Goal: Navigation & Orientation: Find specific page/section

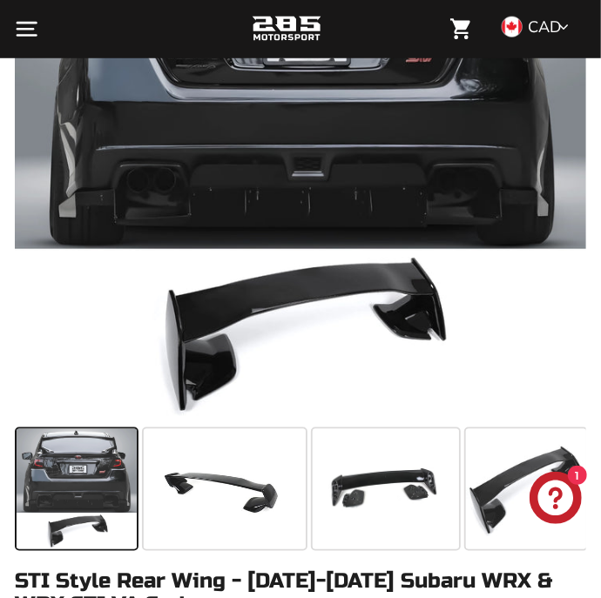
scroll to position [383, 0]
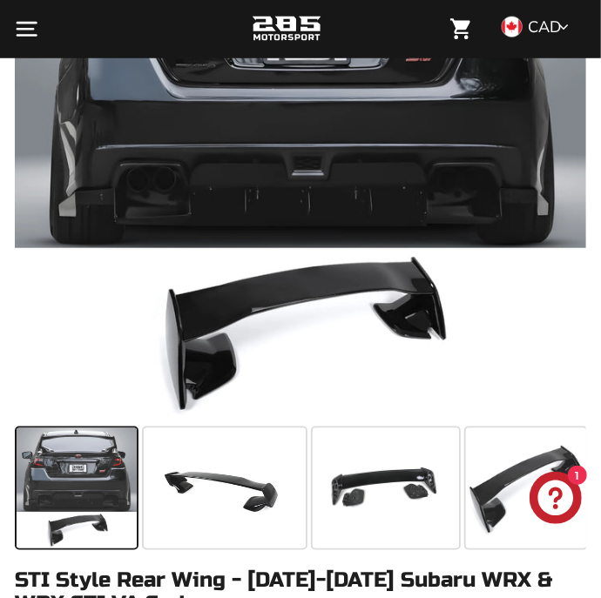
click at [406, 479] on span at bounding box center [386, 488] width 146 height 120
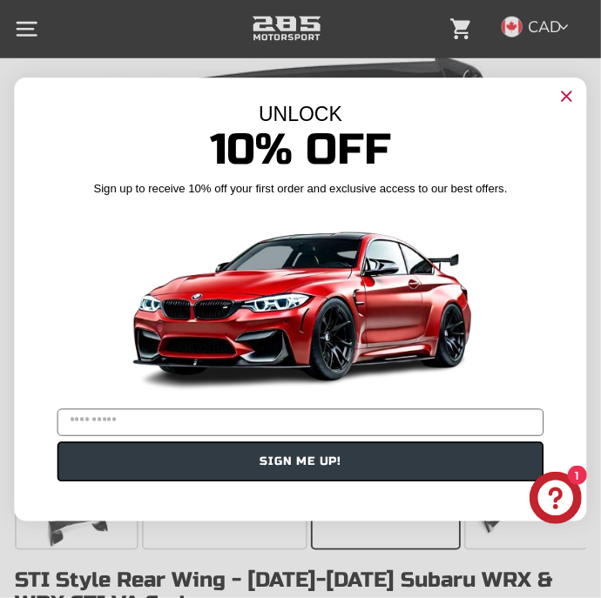
click at [572, 100] on circle "Close dialog" at bounding box center [566, 96] width 22 height 22
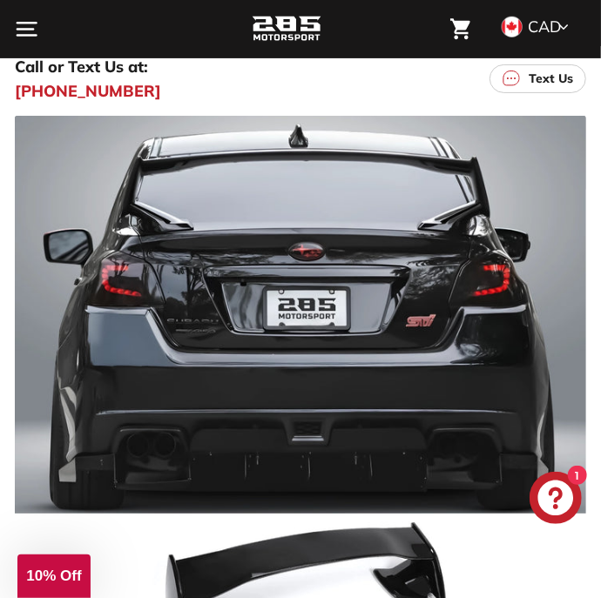
scroll to position [0, 0]
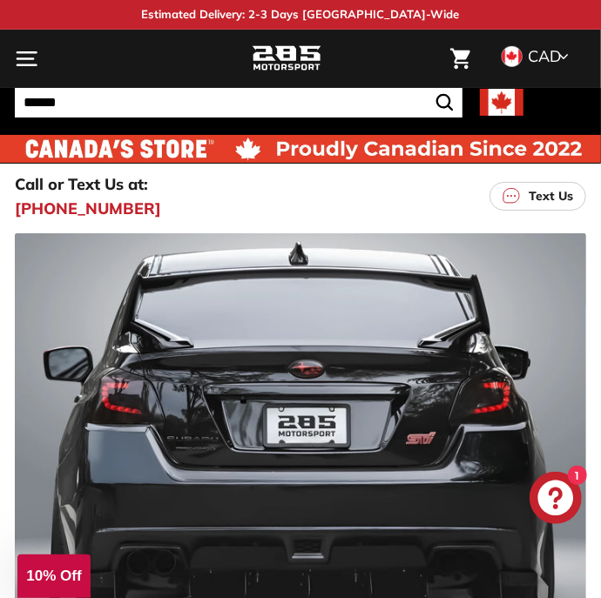
click at [320, 60] on img at bounding box center [287, 59] width 70 height 30
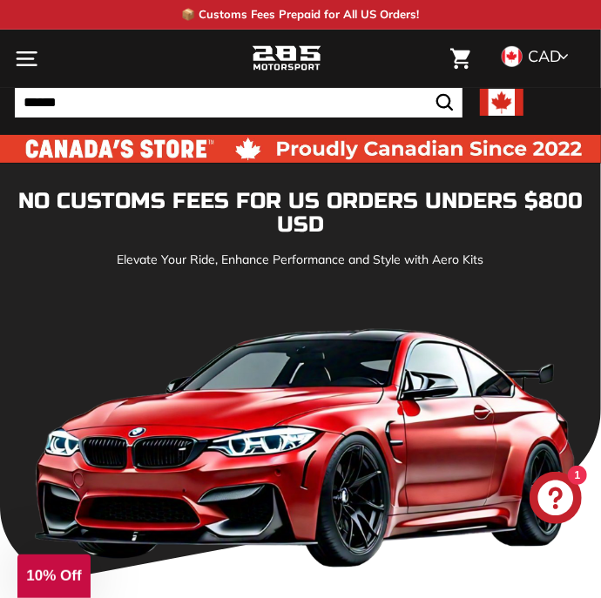
click at [387, 115] on input "Search" at bounding box center [238, 103] width 447 height 30
click at [395, 112] on input "Search" at bounding box center [238, 103] width 447 height 30
click at [405, 106] on input "Search" at bounding box center [238, 103] width 447 height 30
click at [144, 93] on input "Search" at bounding box center [238, 103] width 447 height 30
click at [68, 102] on input "Search" at bounding box center [238, 103] width 447 height 30
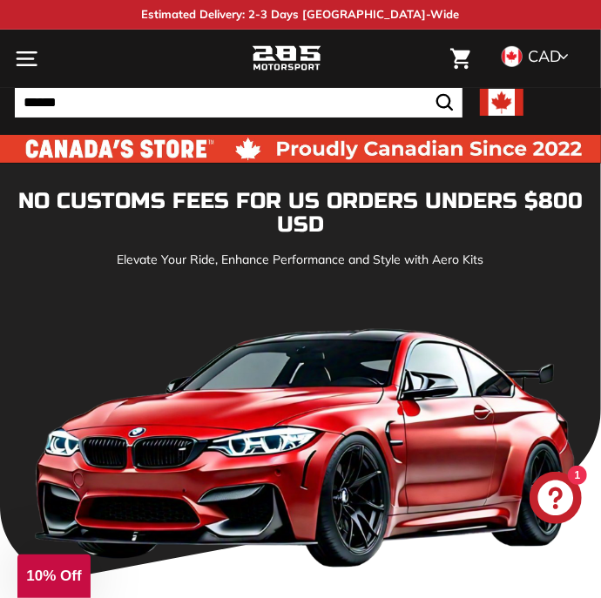
click at [23, 46] on button ". . . Site navigation" at bounding box center [26, 58] width 41 height 51
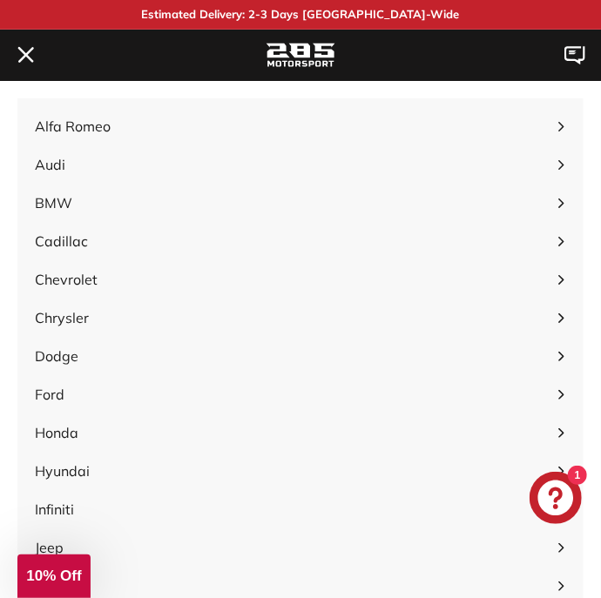
click at [73, 425] on span "Honda" at bounding box center [291, 432] width 513 height 21
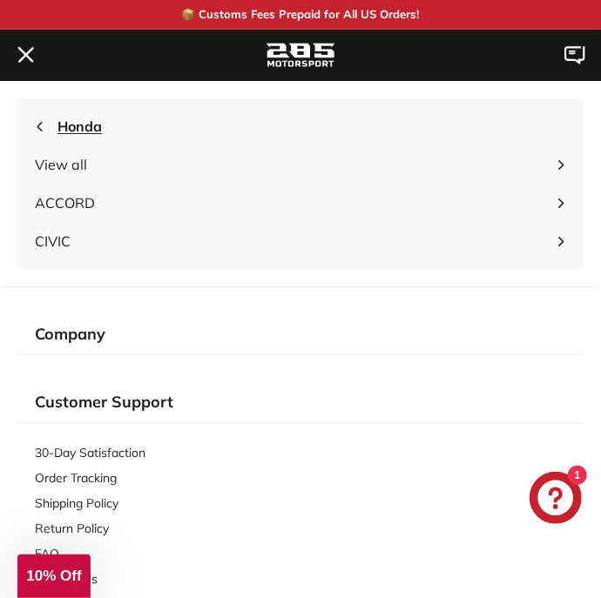
click at [80, 124] on span "Honda" at bounding box center [311, 126] width 508 height 21
